Goal: Check status: Check status

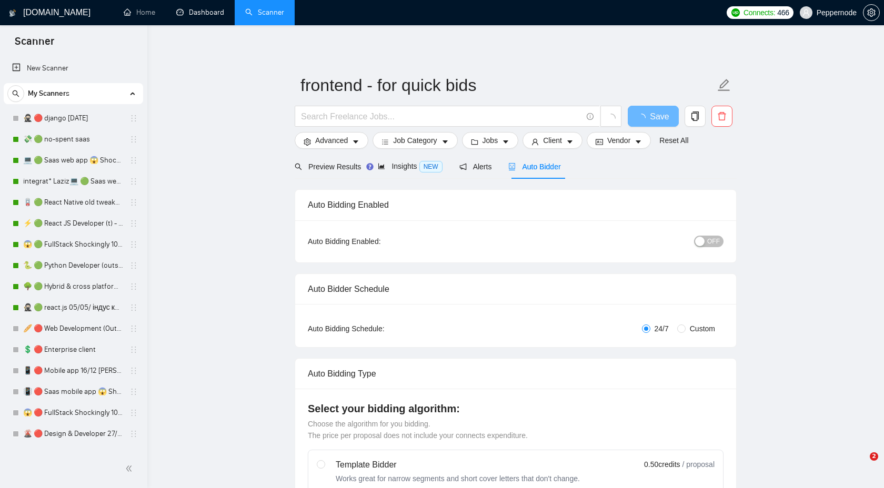
click at [204, 12] on link "Dashboard" at bounding box center [200, 12] width 48 height 9
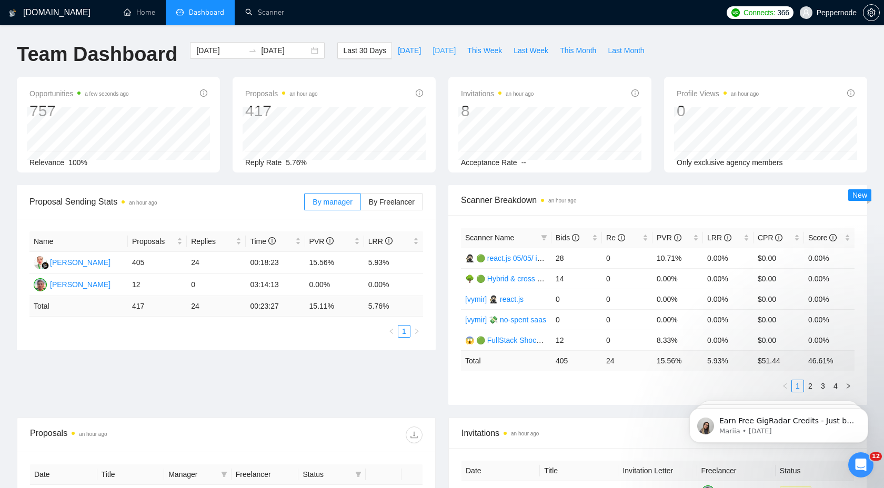
click at [444, 49] on span "[DATE]" at bounding box center [444, 51] width 23 height 12
type input "[DATE]"
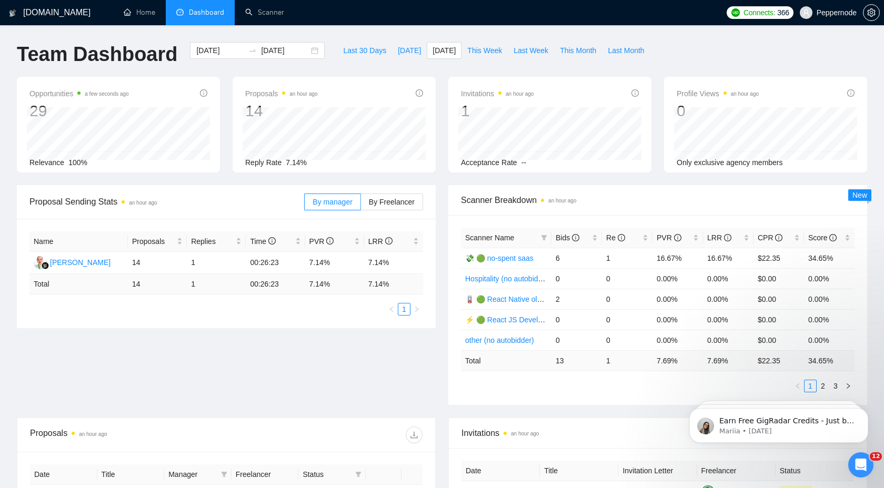
scroll to position [264, 0]
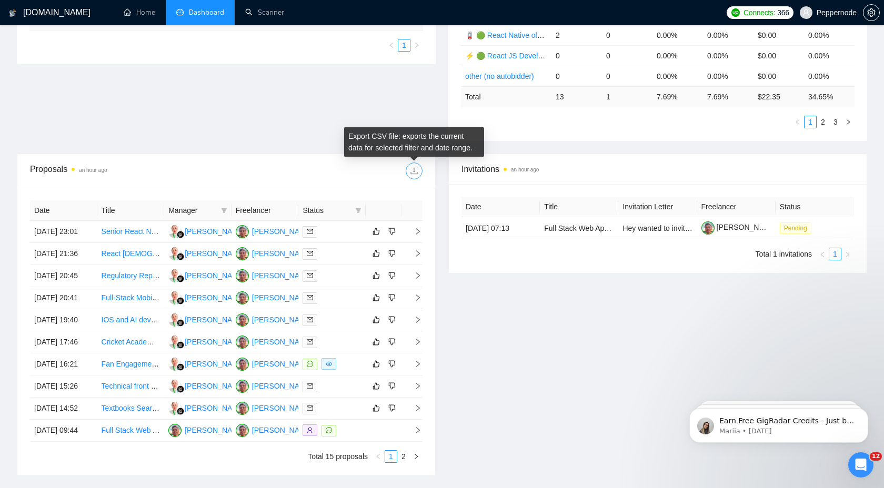
click at [414, 176] on button "button" at bounding box center [414, 171] width 17 height 17
